Goal: Transaction & Acquisition: Obtain resource

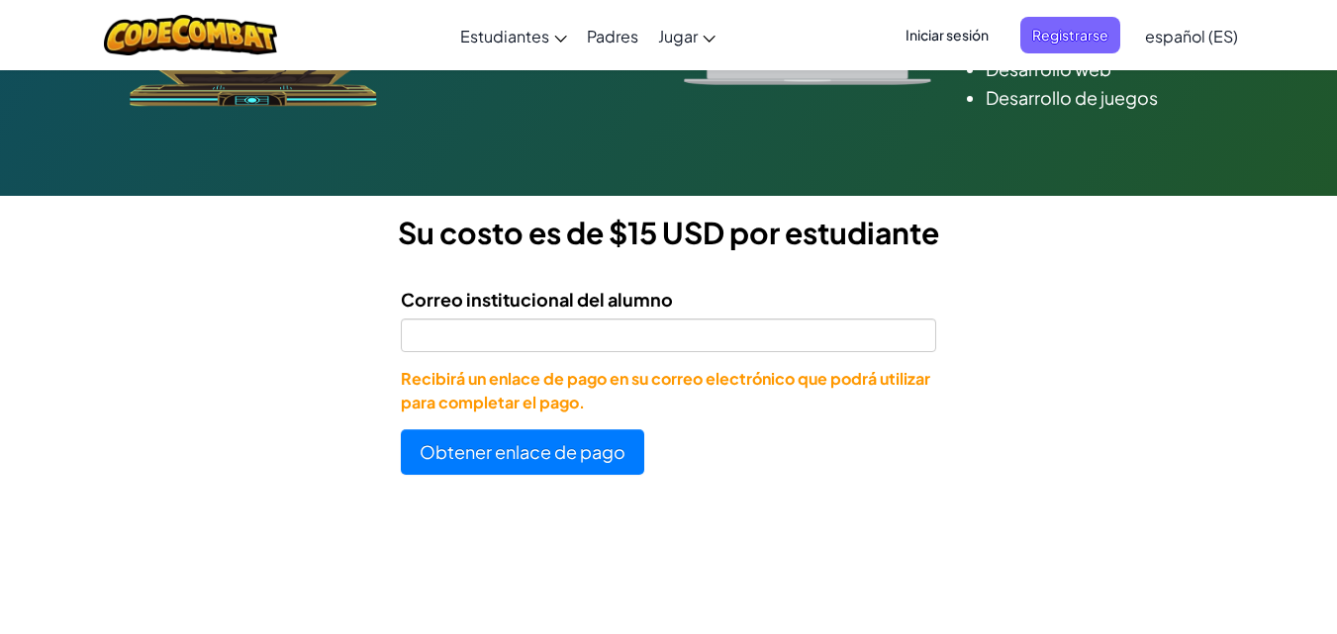
scroll to position [426, 0]
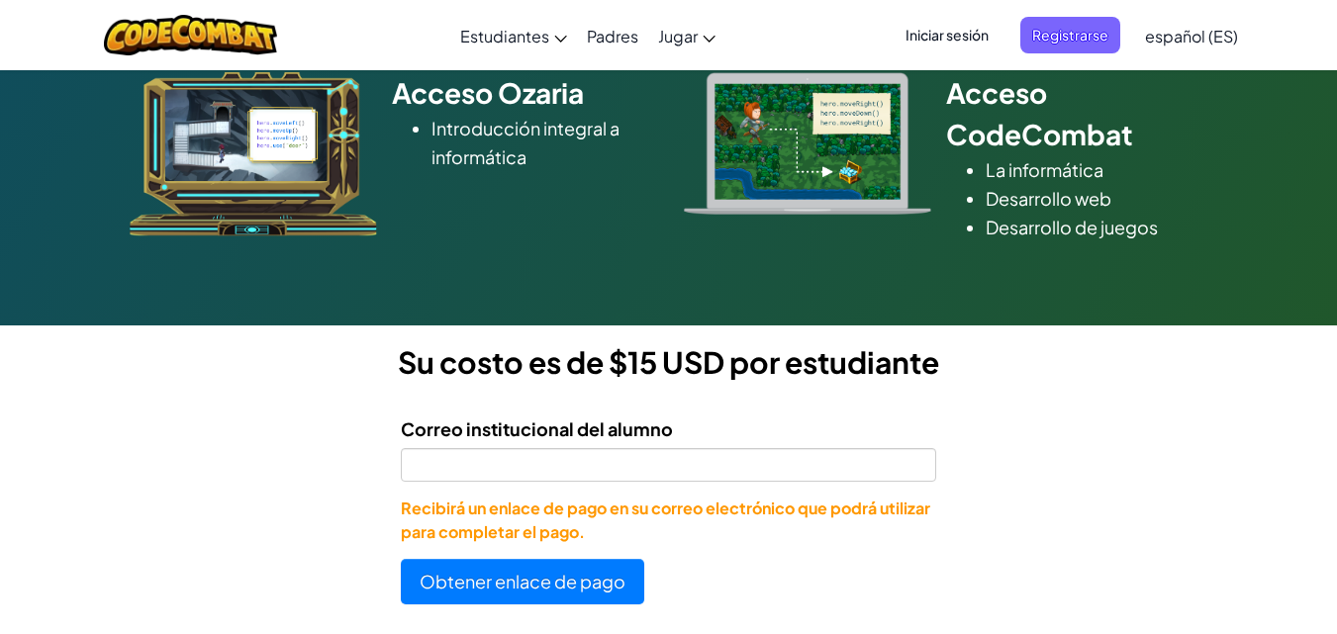
scroll to position [291, 0]
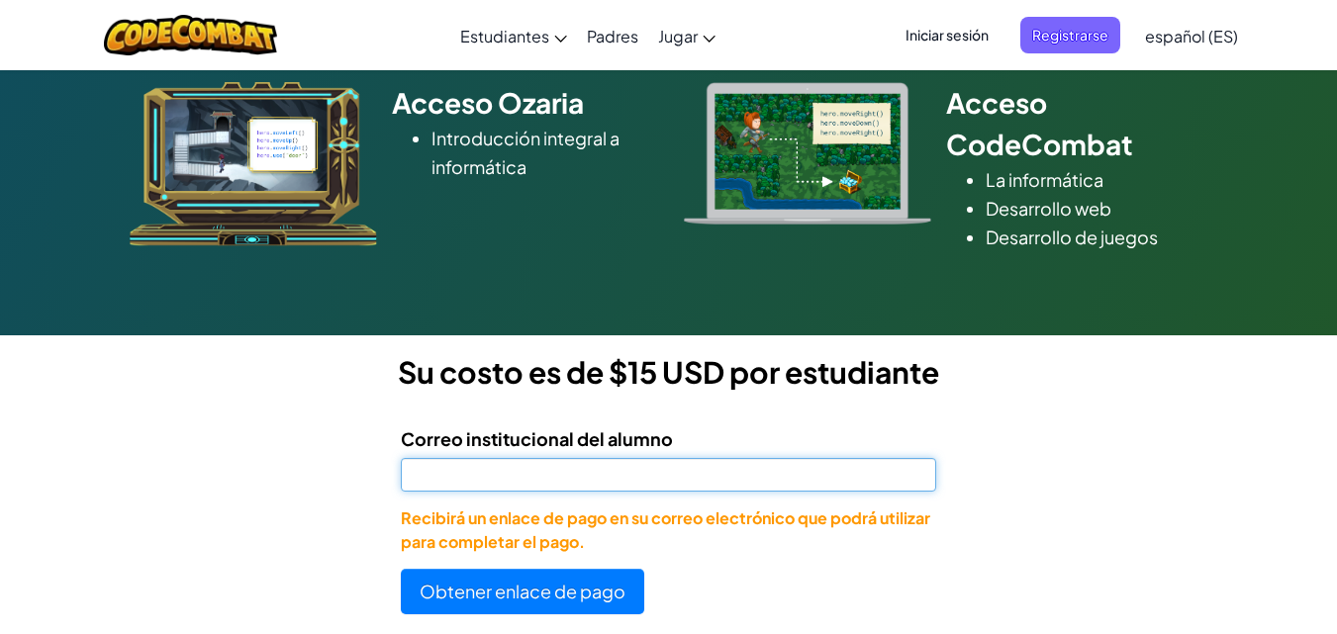
click at [598, 482] on input "Correo institucional del alumno" at bounding box center [668, 475] width 534 height 34
paste input "Al07127301@tecmilenio.mx"
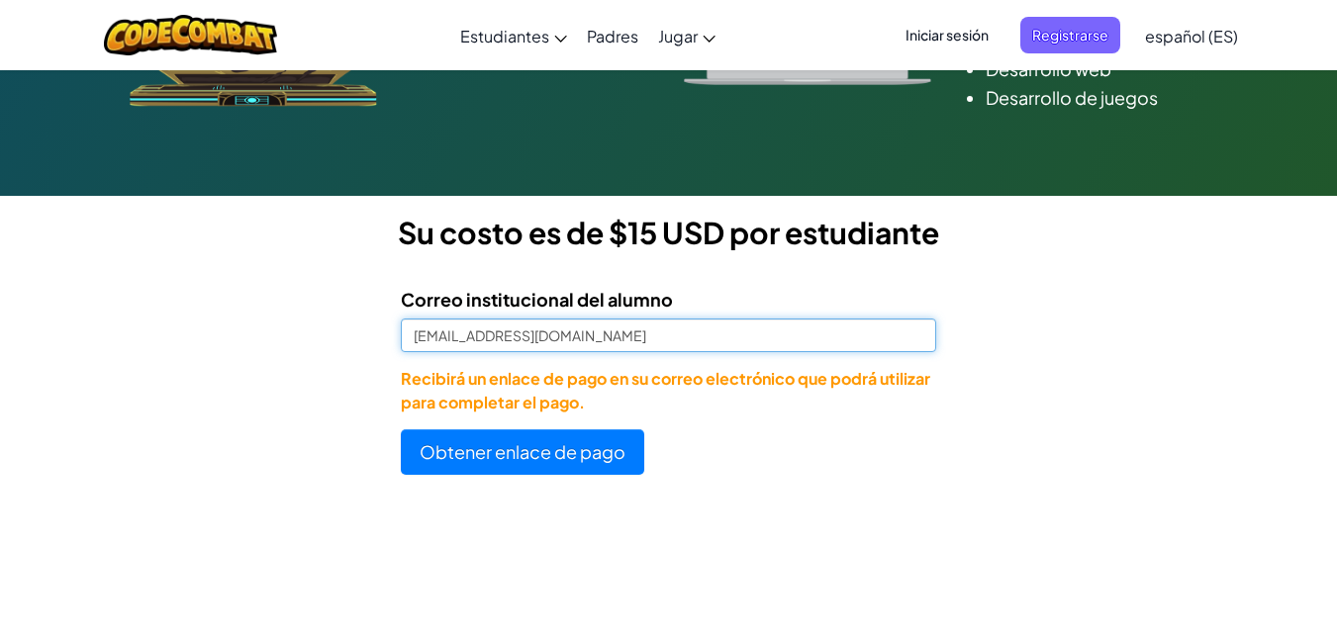
scroll to position [429, 0]
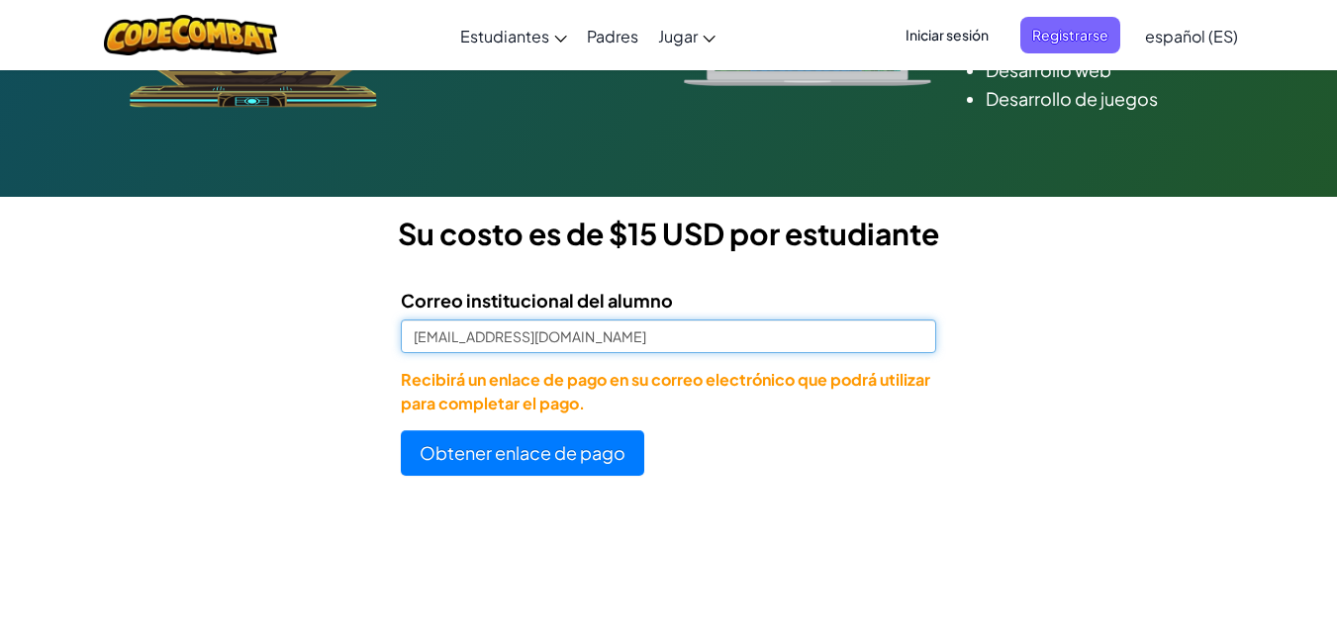
type input "Al07127301@tecmilenio.mx"
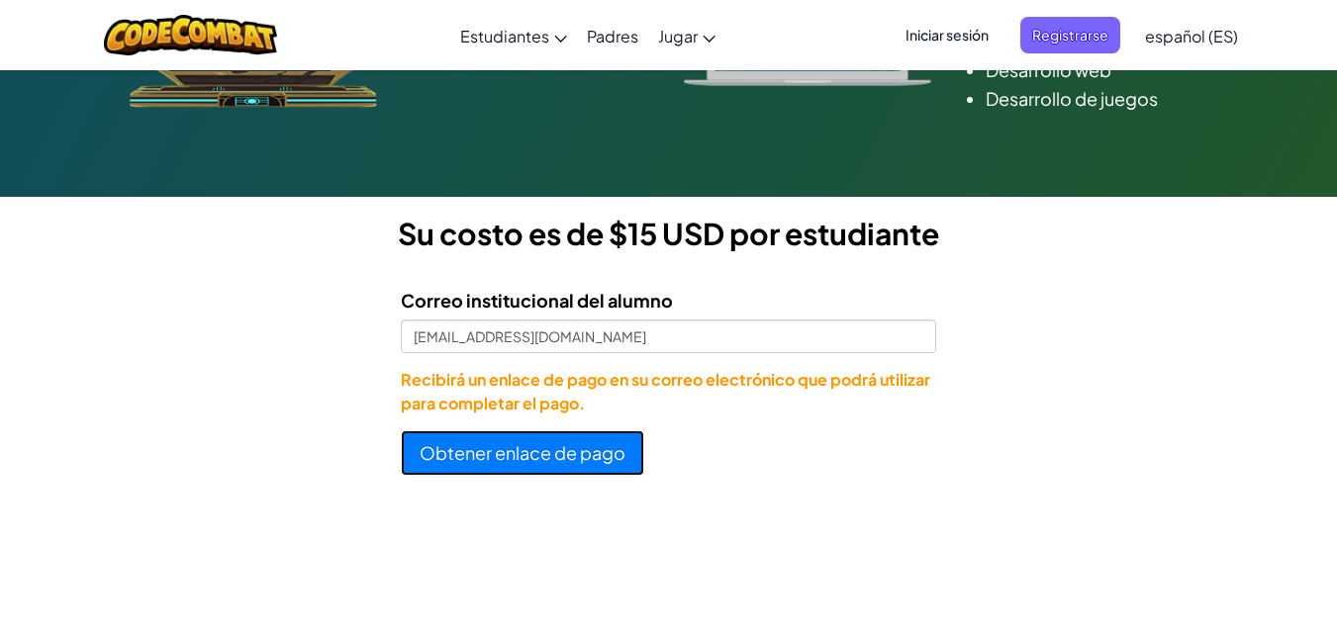
click at [508, 456] on button "Obtener enlace de pago" at bounding box center [522, 453] width 243 height 46
